Goal: Manage account settings

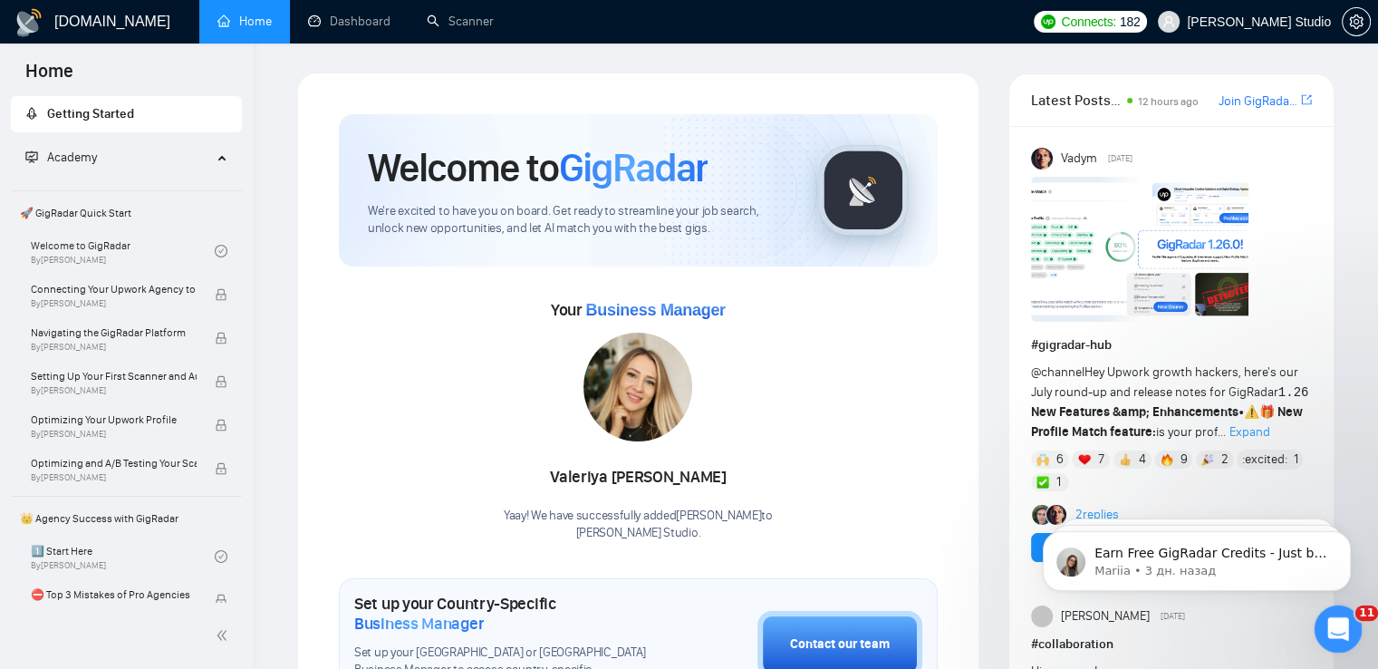
click at [1342, 628] on icon "Открыть службу сообщений Intercom" at bounding box center [1336, 627] width 30 height 30
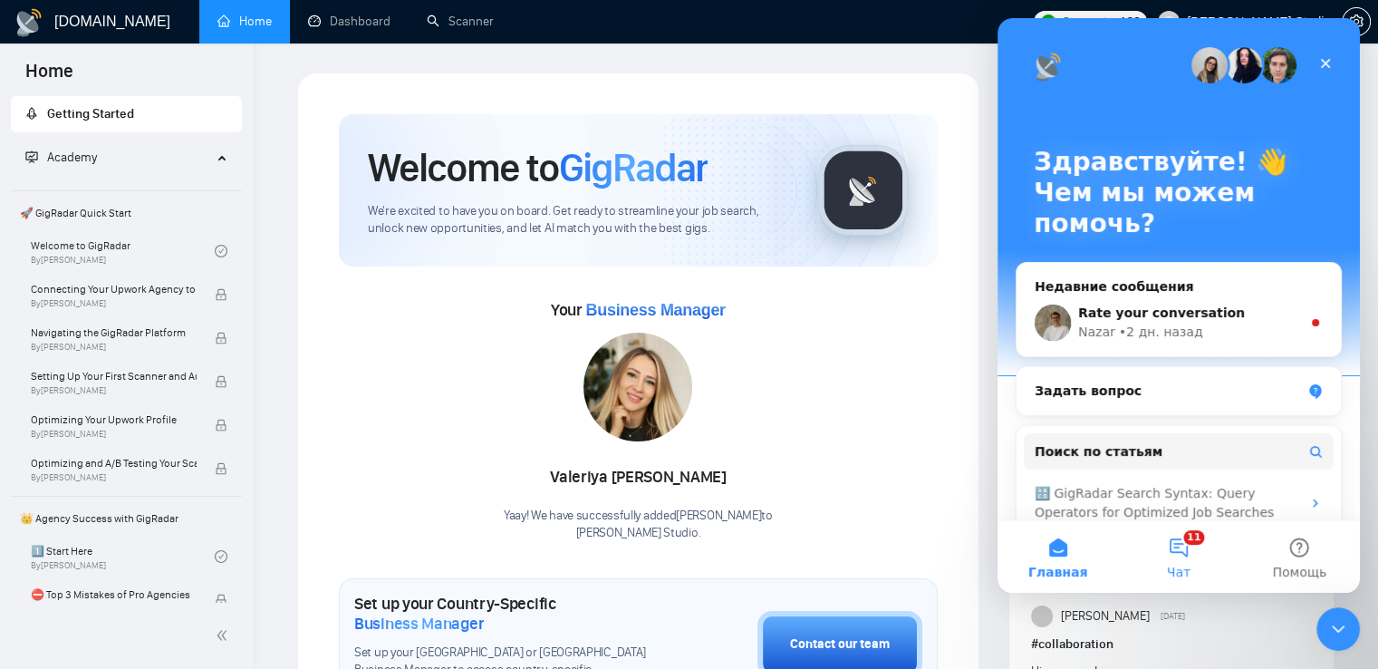
click at [1190, 563] on button "11 Чат" at bounding box center [1178, 556] width 121 height 72
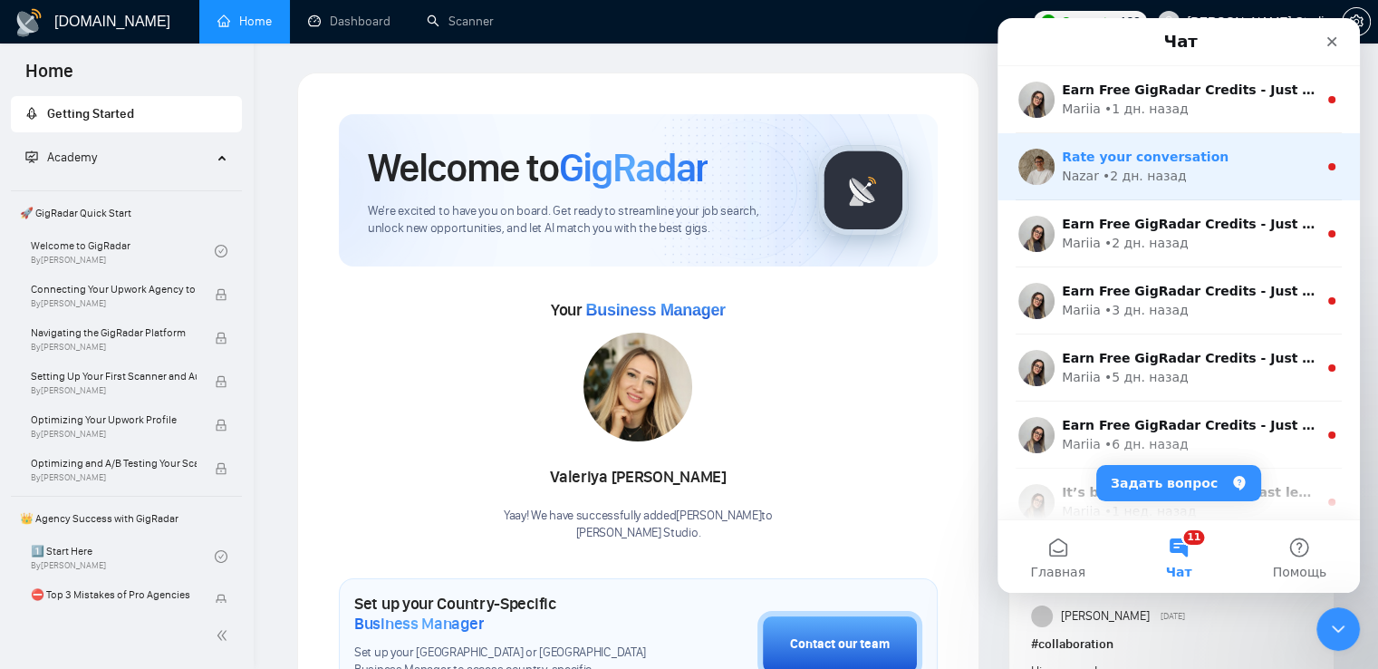
click at [1166, 167] on div "• 2 дн. назад" at bounding box center [1145, 176] width 84 height 19
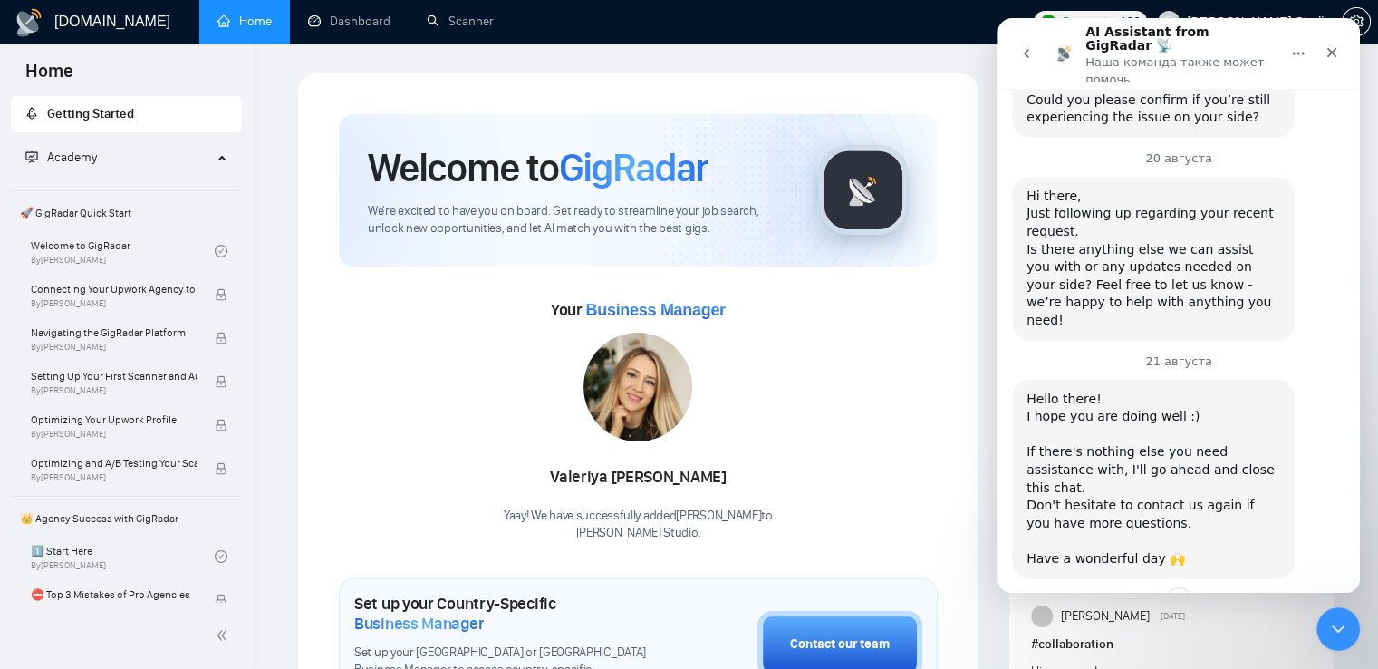
scroll to position [1705, 0]
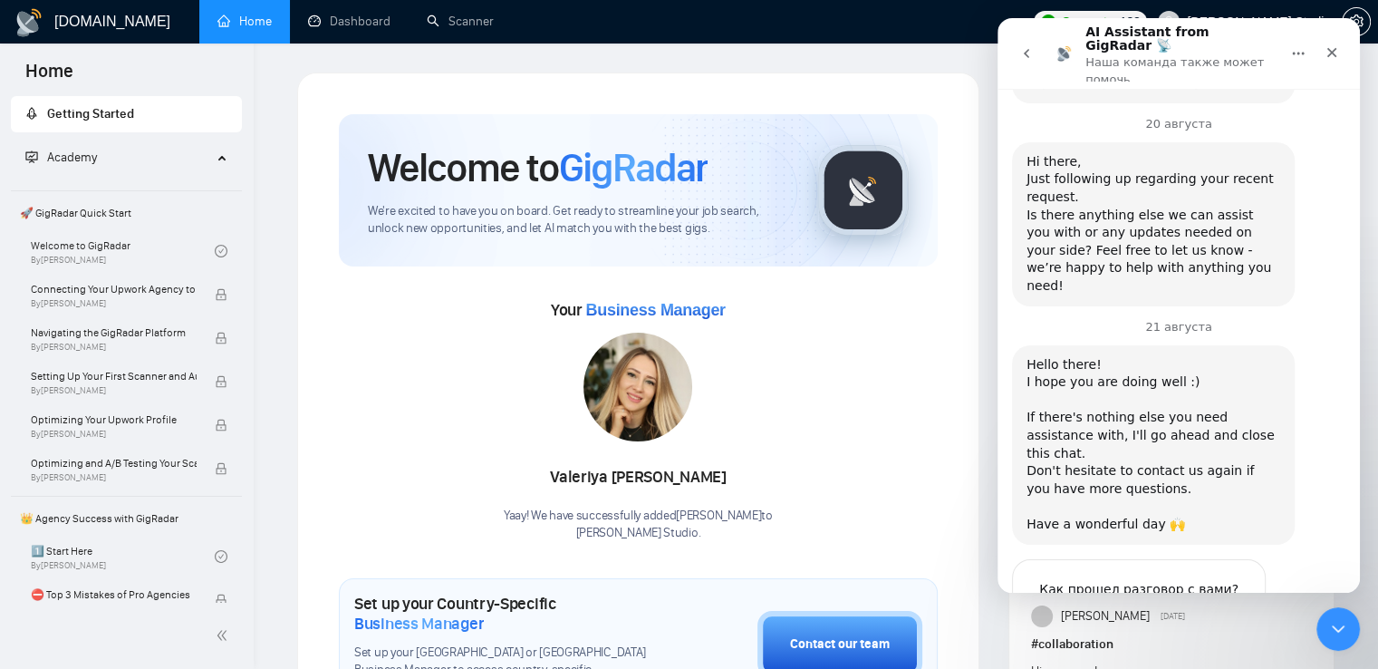
click at [1023, 46] on icon "go back" at bounding box center [1026, 53] width 14 height 14
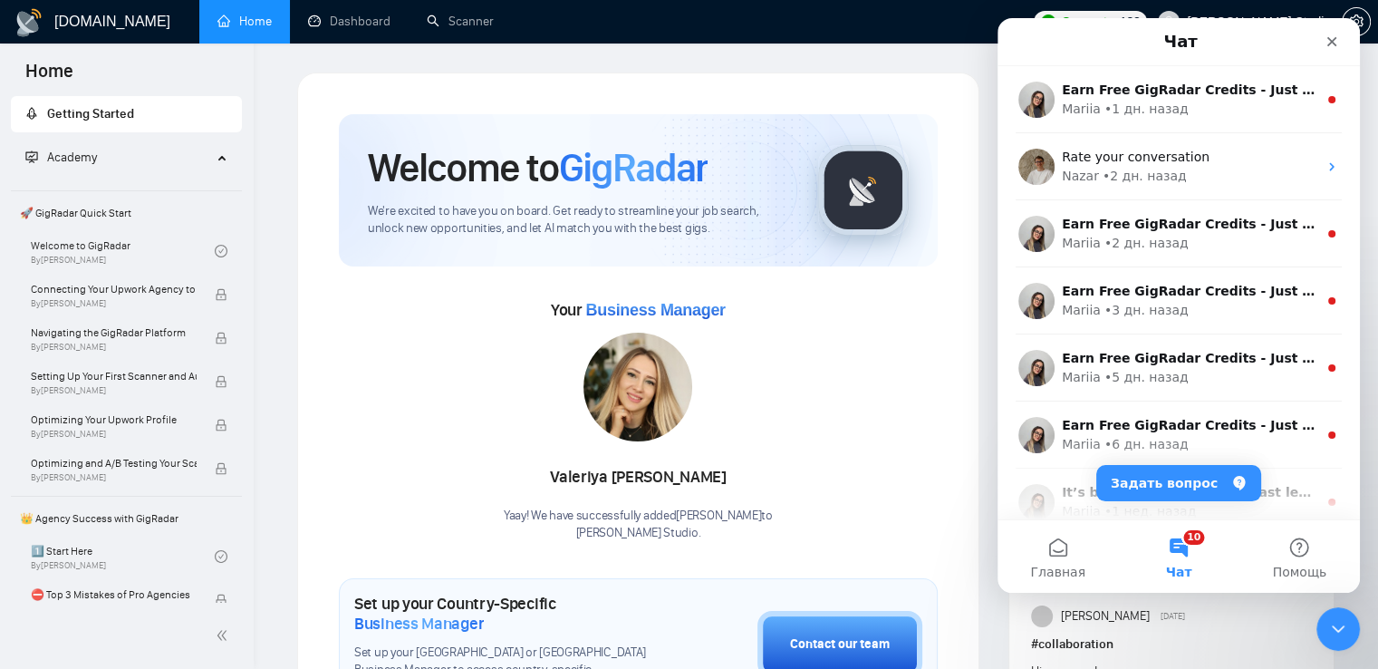
click at [1350, 53] on nav "Чат" at bounding box center [1179, 42] width 362 height 48
click at [1334, 45] on icon "Закрыть" at bounding box center [1332, 41] width 14 height 14
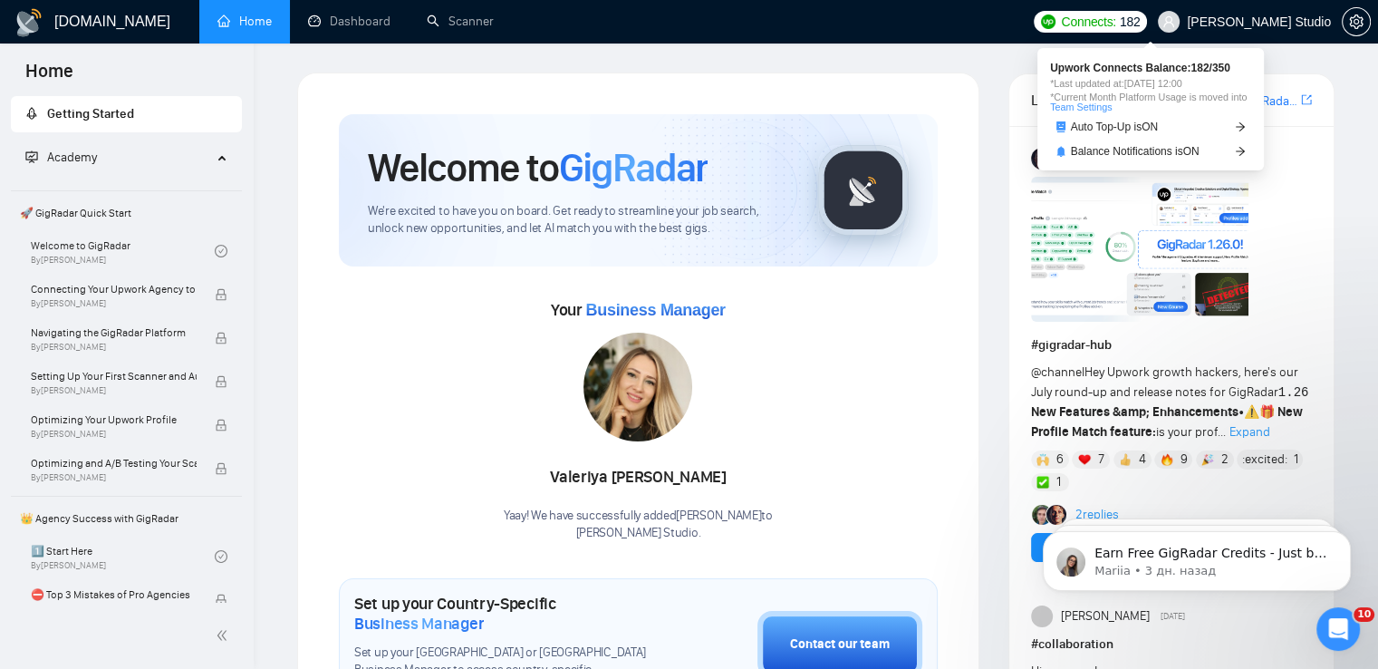
click at [1115, 25] on span "Connects:" at bounding box center [1088, 22] width 54 height 20
click at [1156, 128] on span "Auto Top-Up is ON" at bounding box center [1115, 126] width 88 height 11
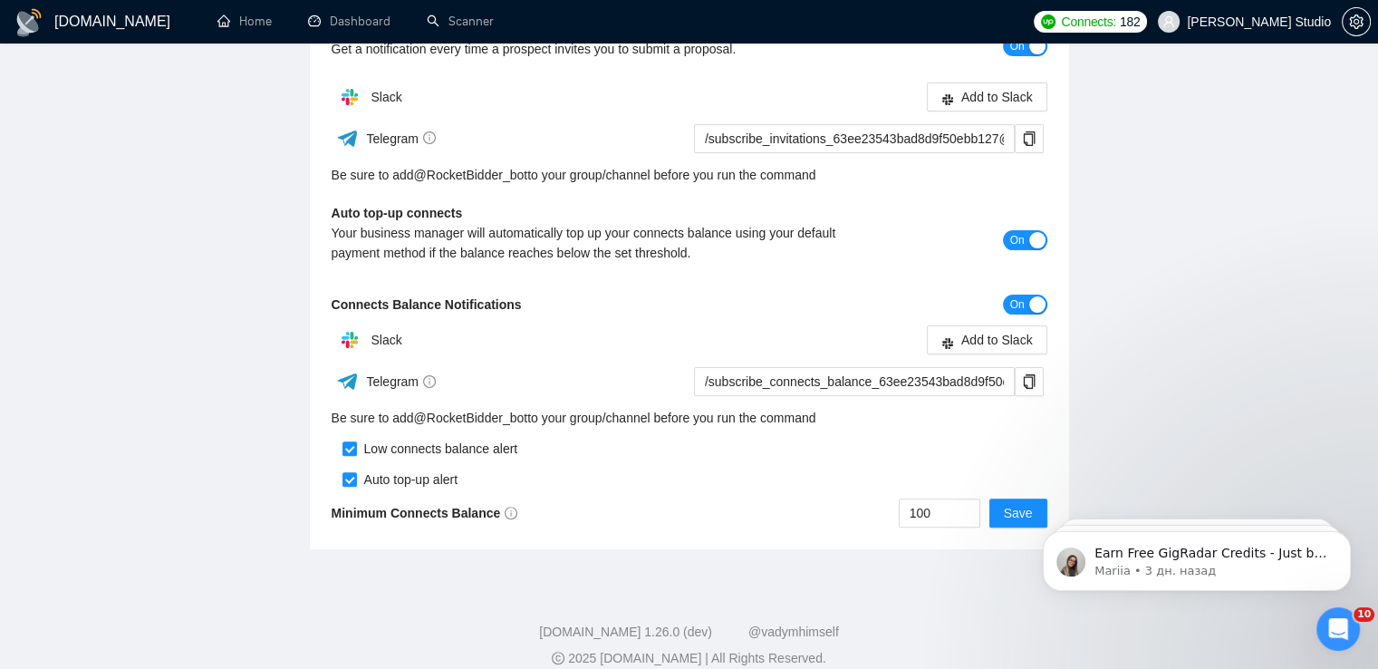
scroll to position [499, 0]
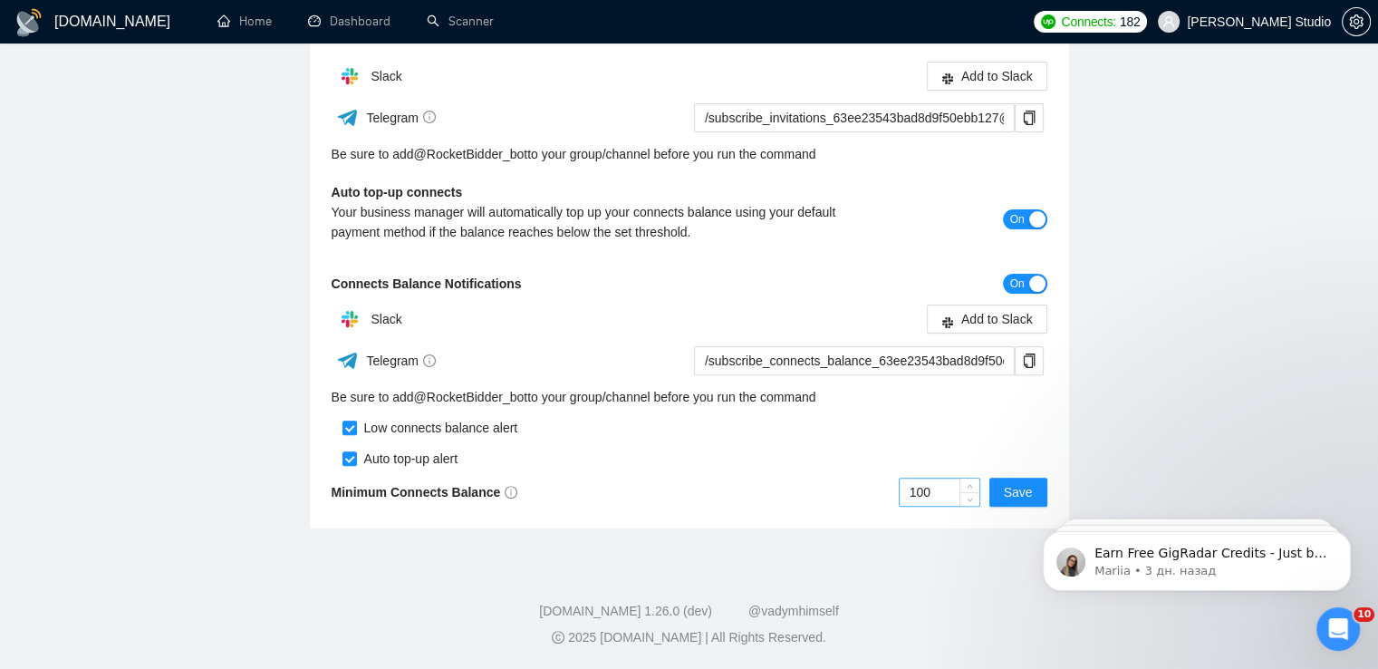
click at [919, 496] on input "100" at bounding box center [940, 491] width 80 height 27
type input "200"
click at [1017, 494] on span "Save" at bounding box center [1018, 492] width 29 height 20
click at [1340, 635] on icon "Открыть службу сообщений Intercom" at bounding box center [1339, 629] width 30 height 30
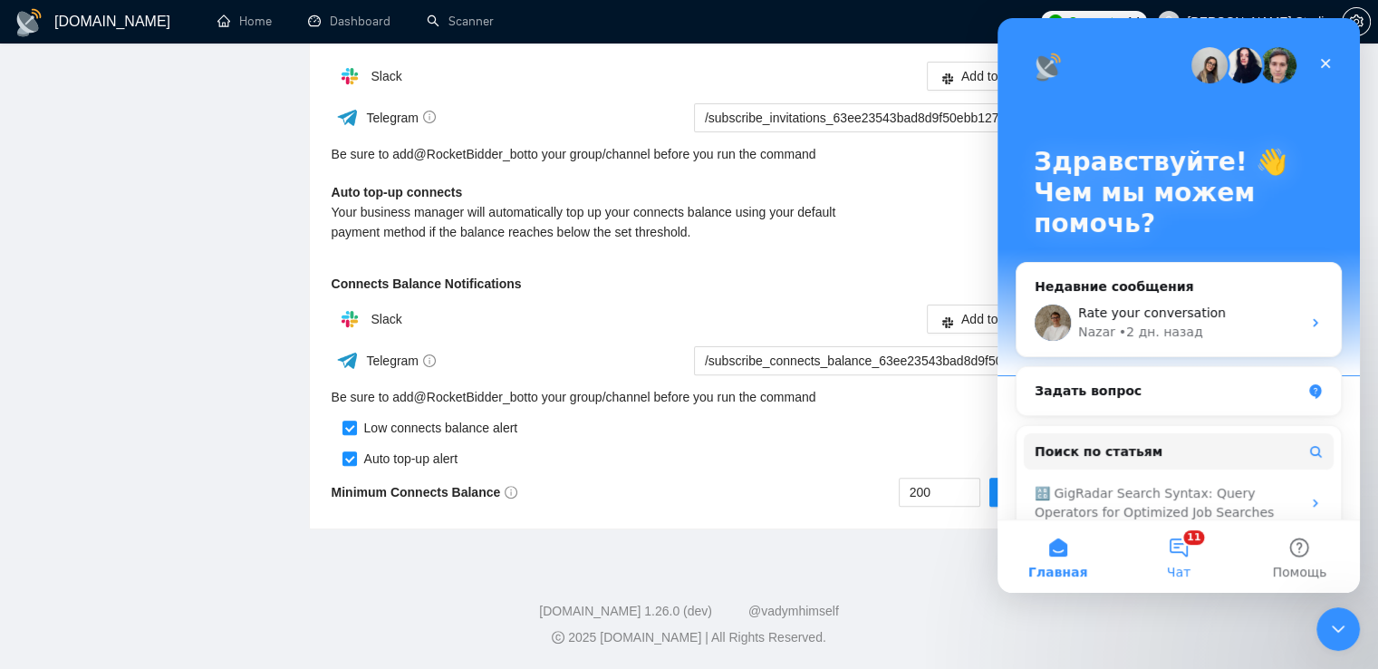
click at [1181, 565] on span "Чат" at bounding box center [1179, 571] width 24 height 13
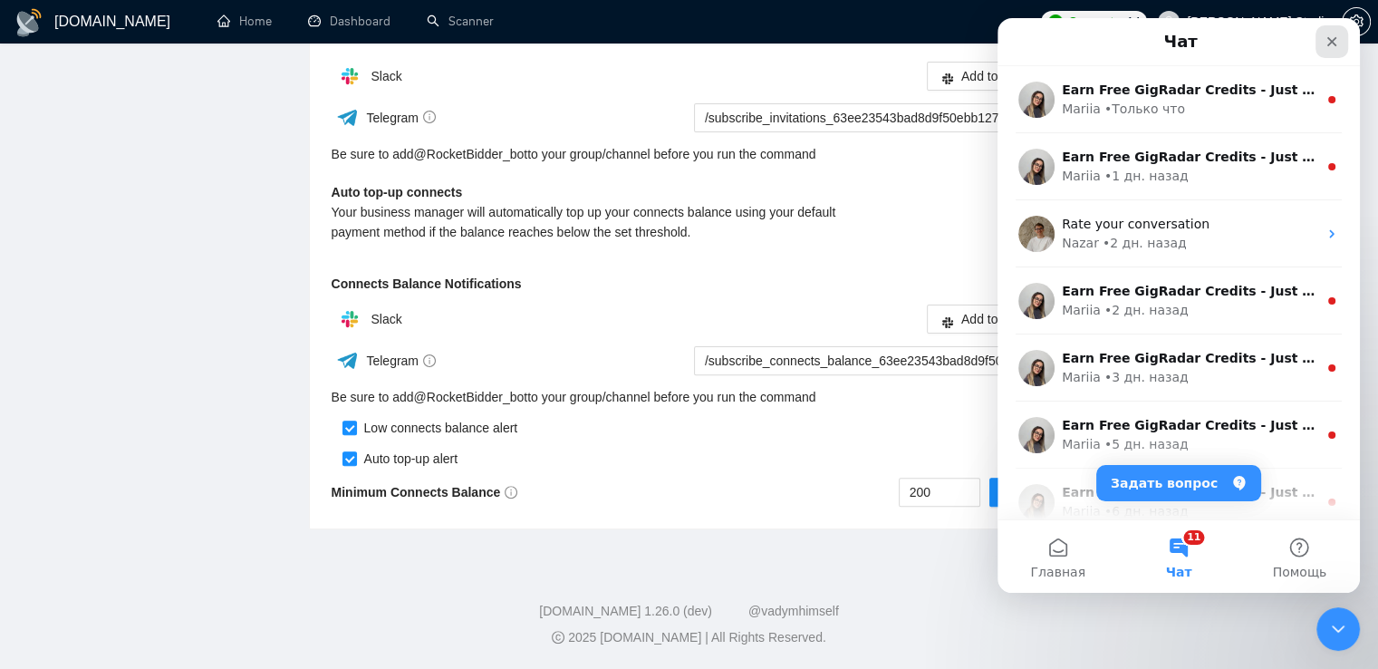
click at [1326, 43] on icon "Закрыть" at bounding box center [1332, 41] width 14 height 14
